Goal: Register for event/course

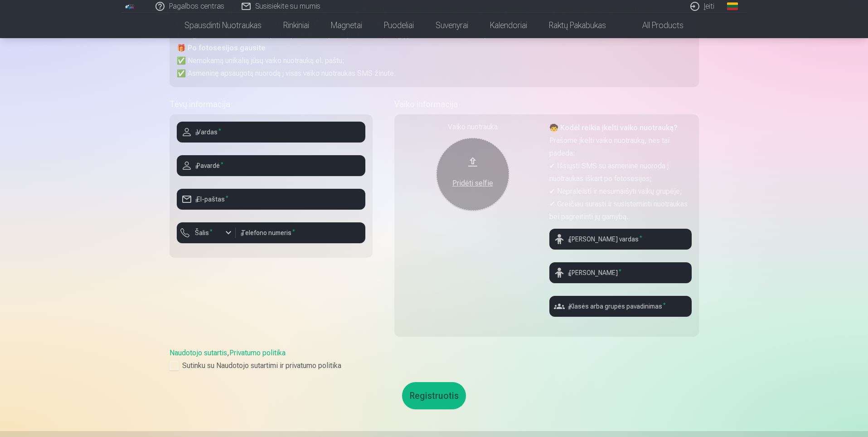
scroll to position [136, 0]
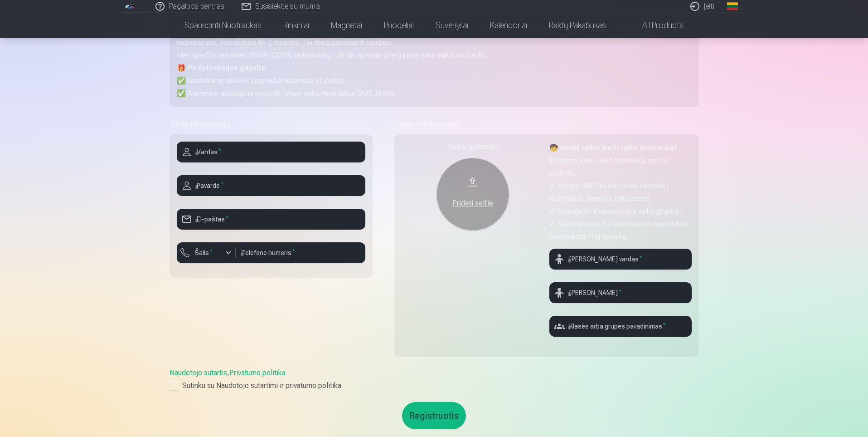
click at [473, 185] on button "Pridėti selfie" at bounding box center [473, 194] width 73 height 73
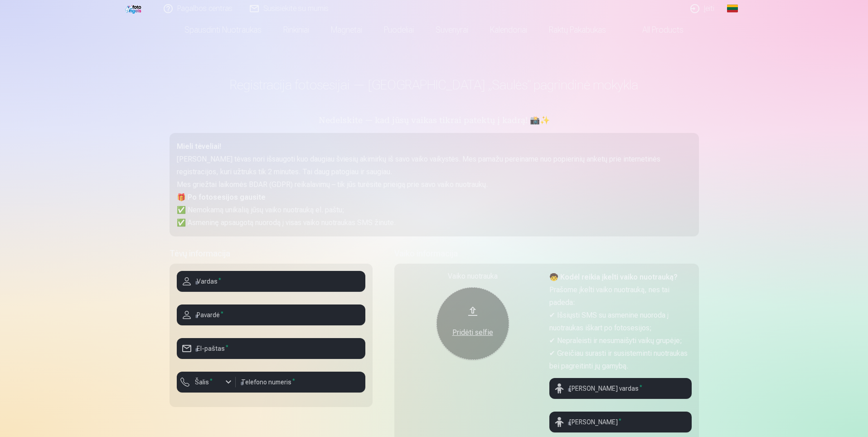
scroll to position [0, 0]
